Goal: Task Accomplishment & Management: Use online tool/utility

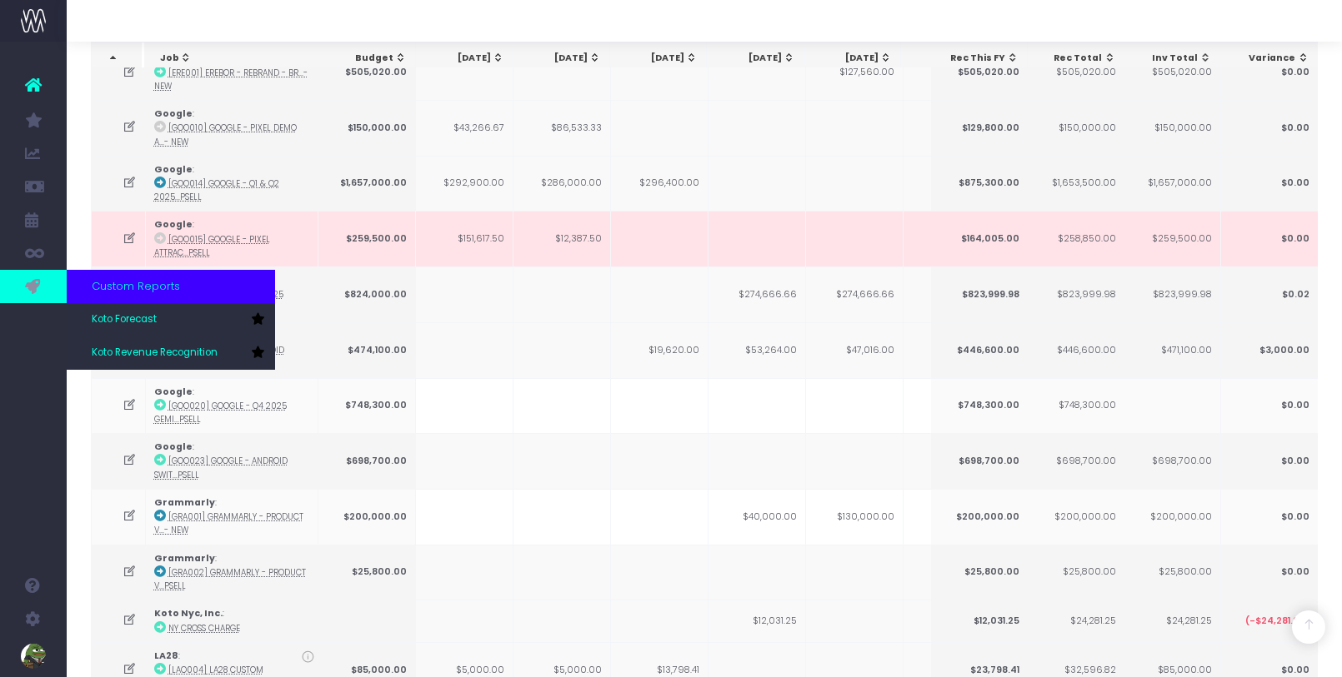
scroll to position [0, 395]
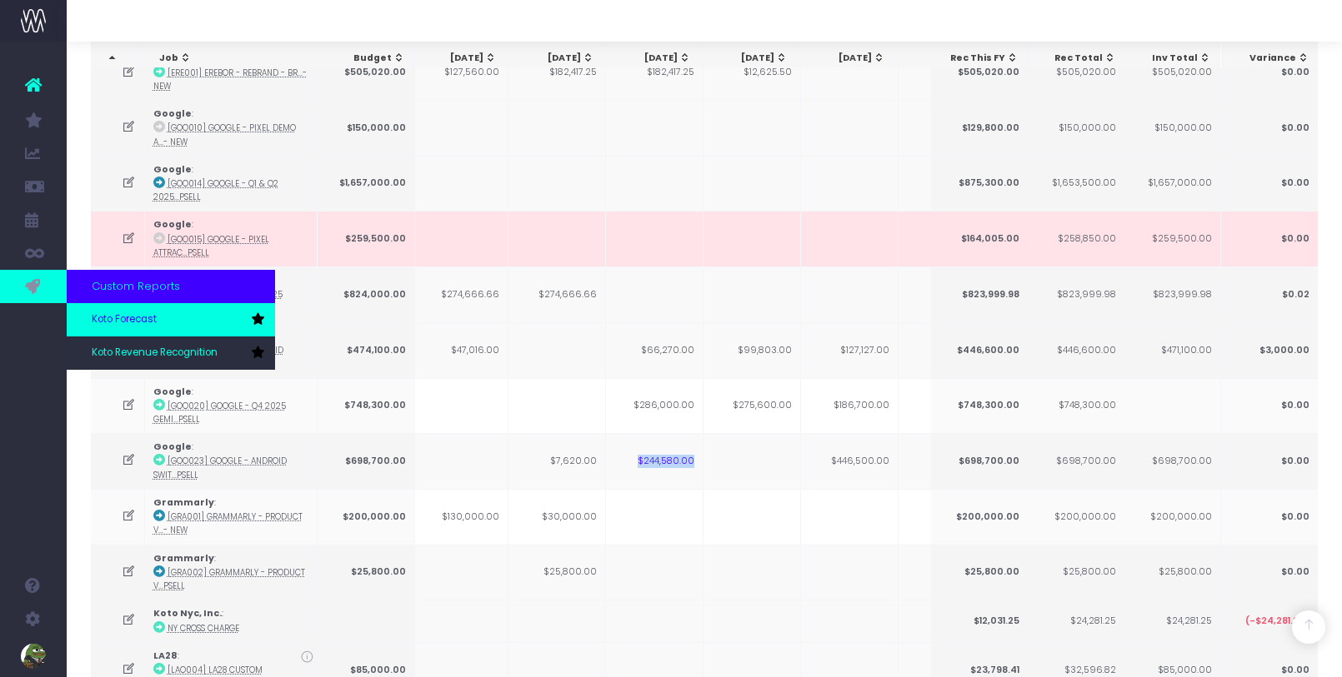
click at [116, 310] on link "Koto Forecast" at bounding box center [171, 319] width 208 height 33
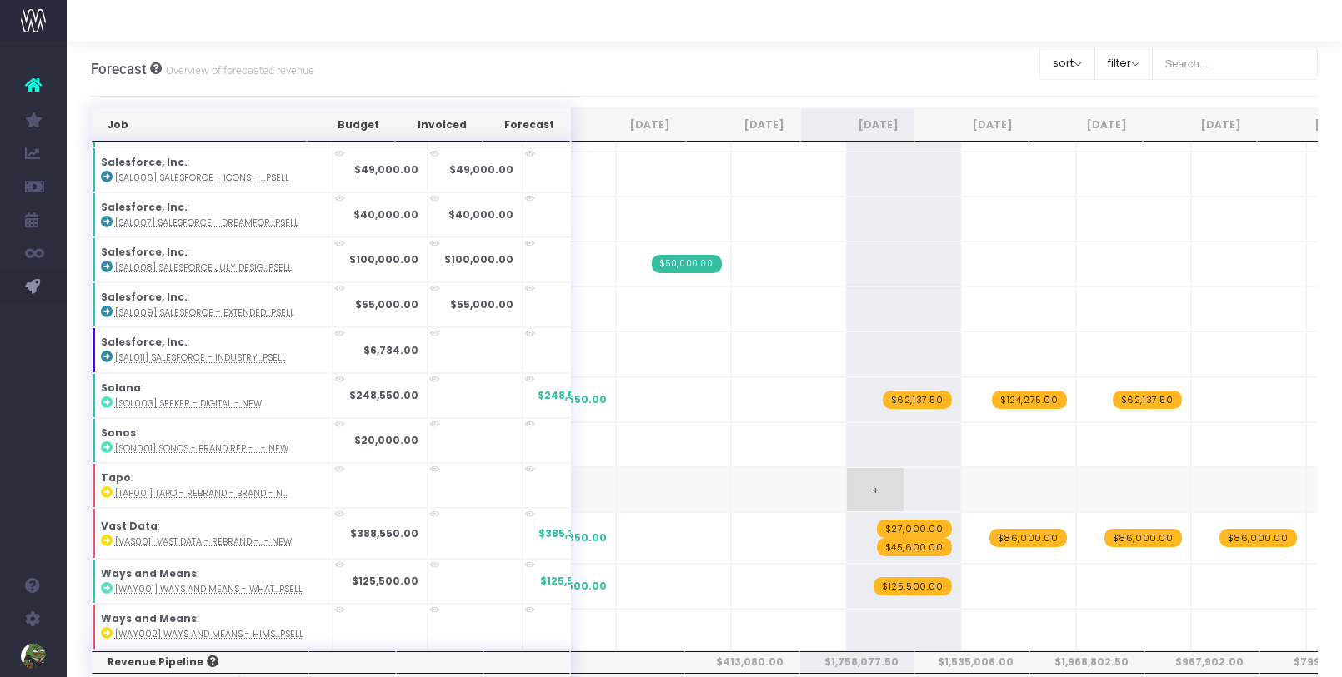
scroll to position [2351, 0]
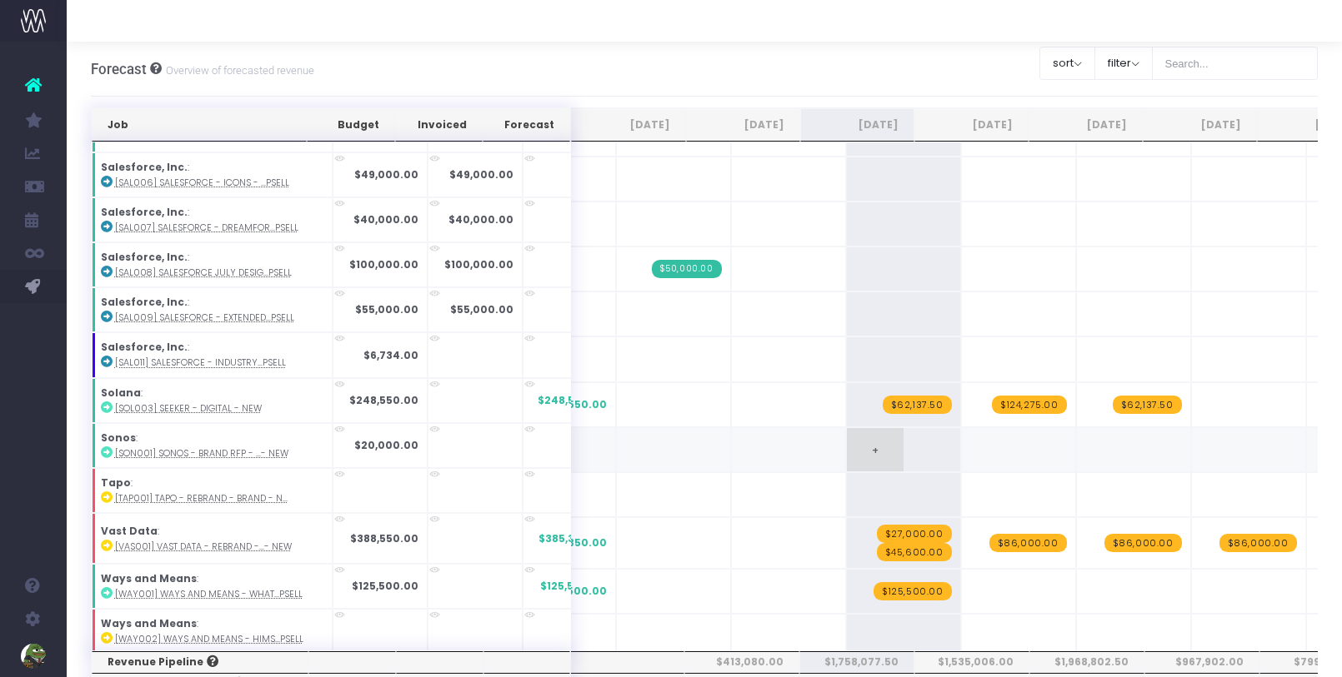
click at [853, 428] on span "+" at bounding box center [875, 449] width 57 height 43
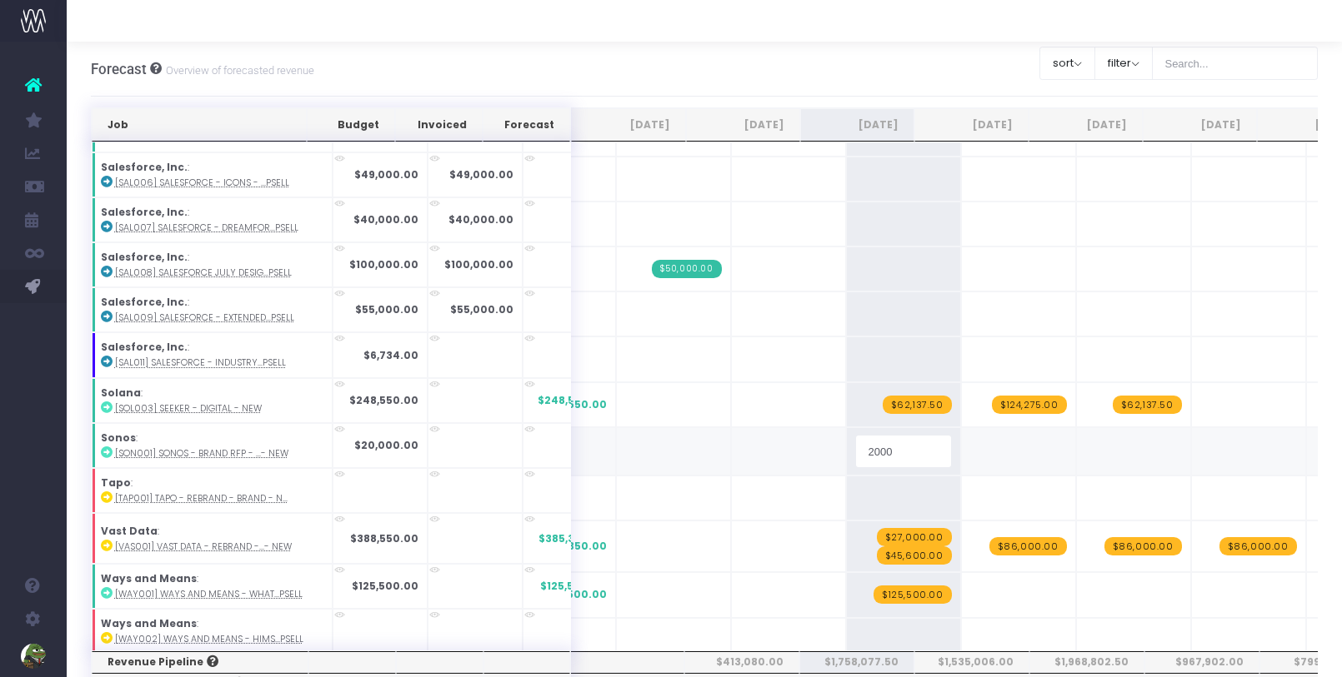
type input "20000"
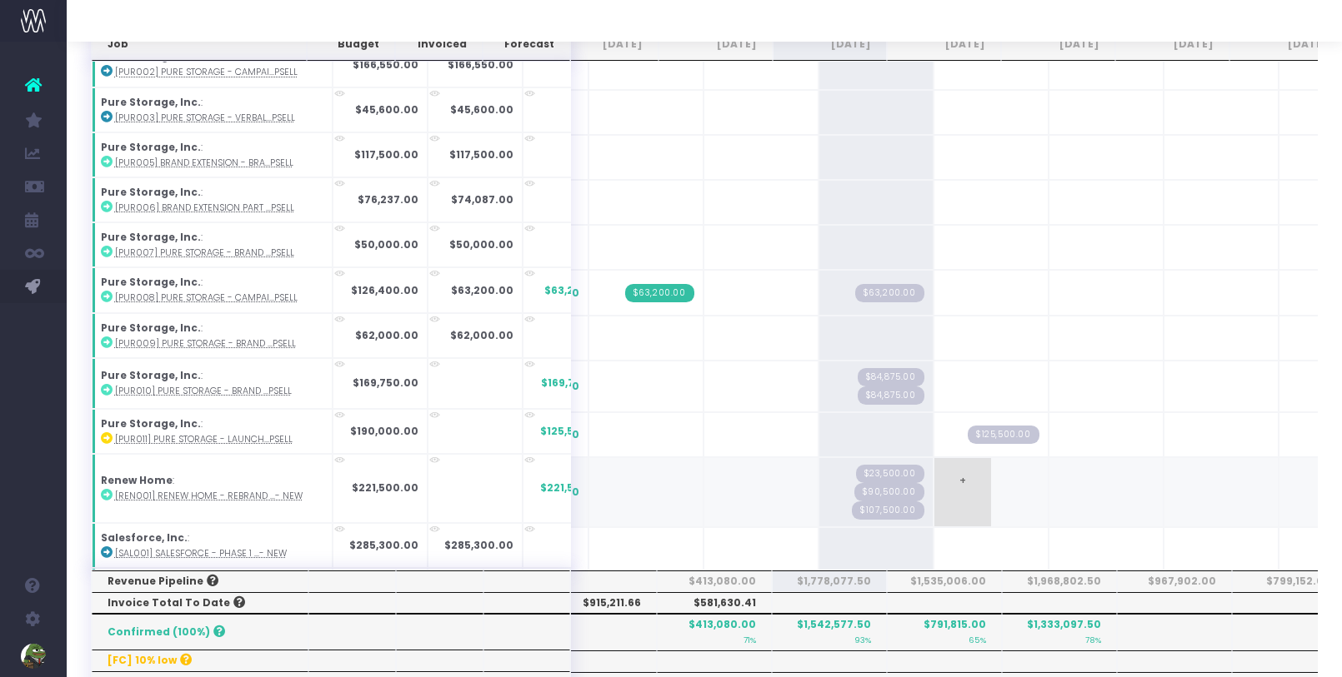
scroll to position [0, 28]
